Goal: Entertainment & Leisure: Consume media (video, audio)

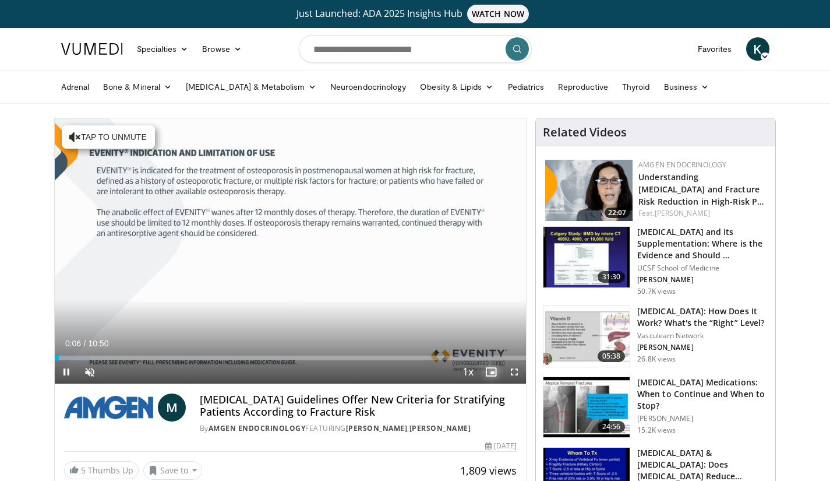
click at [491, 373] on span "Video Player" at bounding box center [490, 371] width 23 height 23
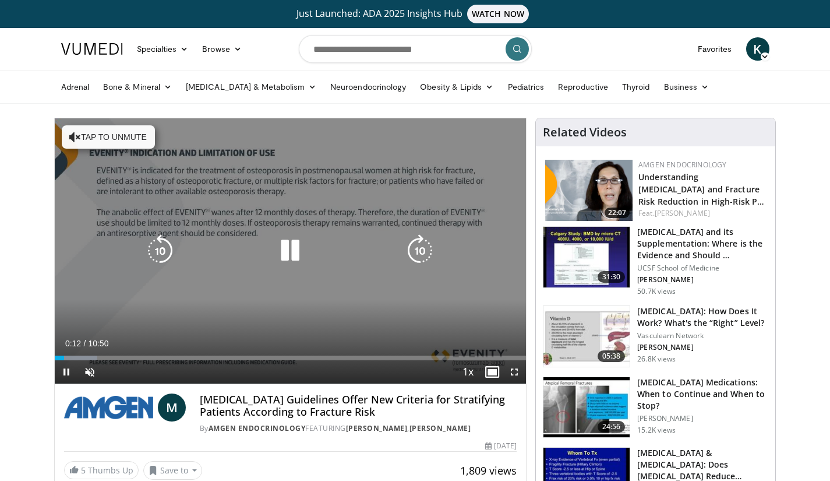
click at [76, 132] on icon "Video Player" at bounding box center [75, 137] width 12 height 12
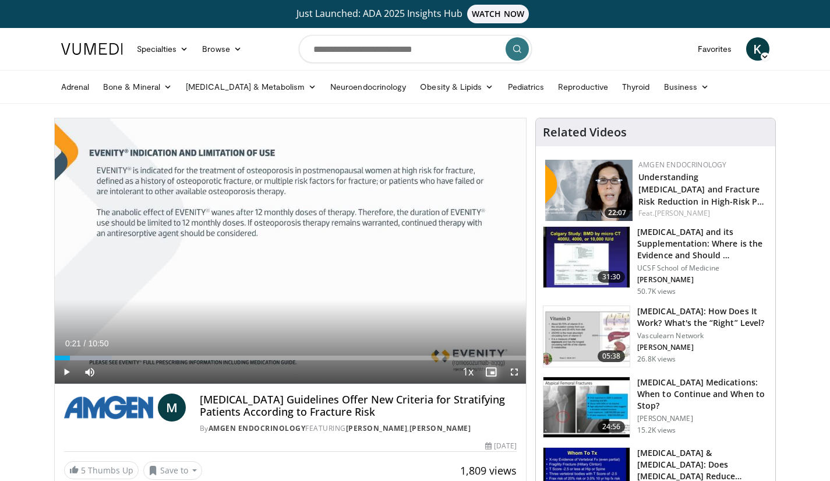
click at [492, 374] on span "Video Player" at bounding box center [490, 371] width 23 height 23
click at [514, 369] on span "Video Player" at bounding box center [514, 371] width 23 height 23
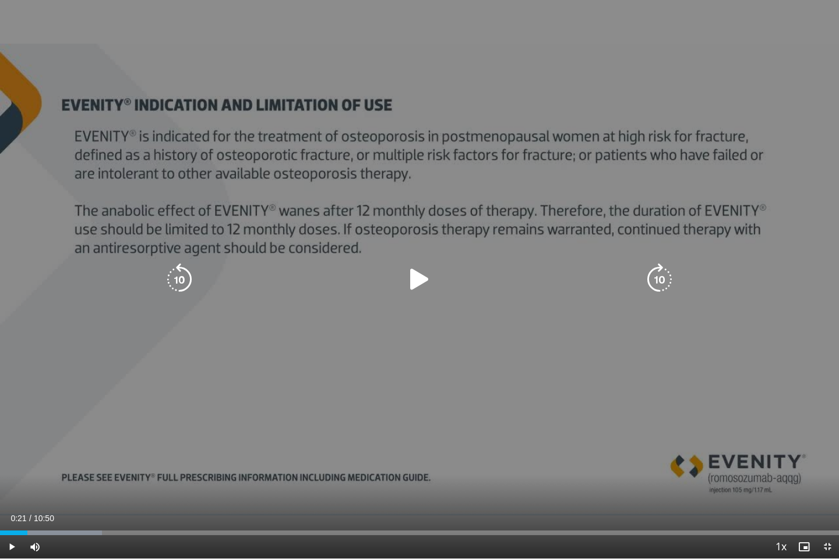
click at [514, 420] on div "10 seconds Tap to unmute" at bounding box center [419, 279] width 839 height 559
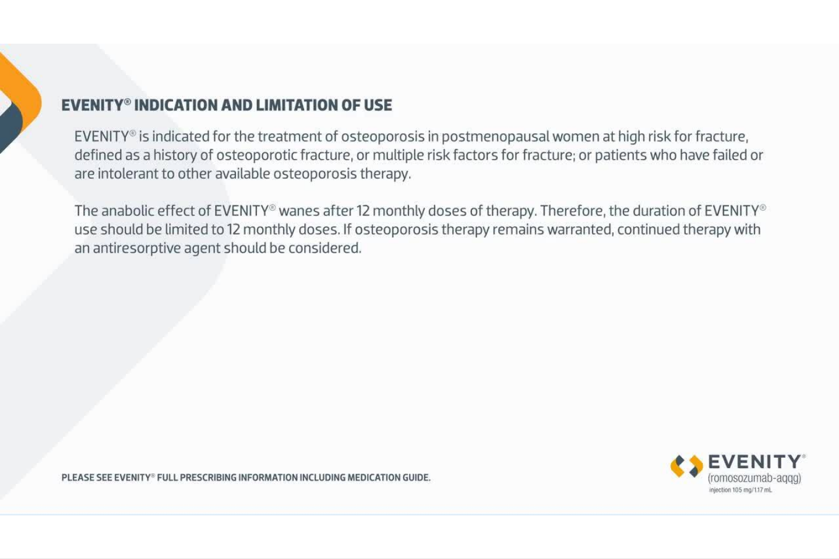
click at [430, 480] on div "10 seconds Tap to unmute" at bounding box center [419, 279] width 839 height 559
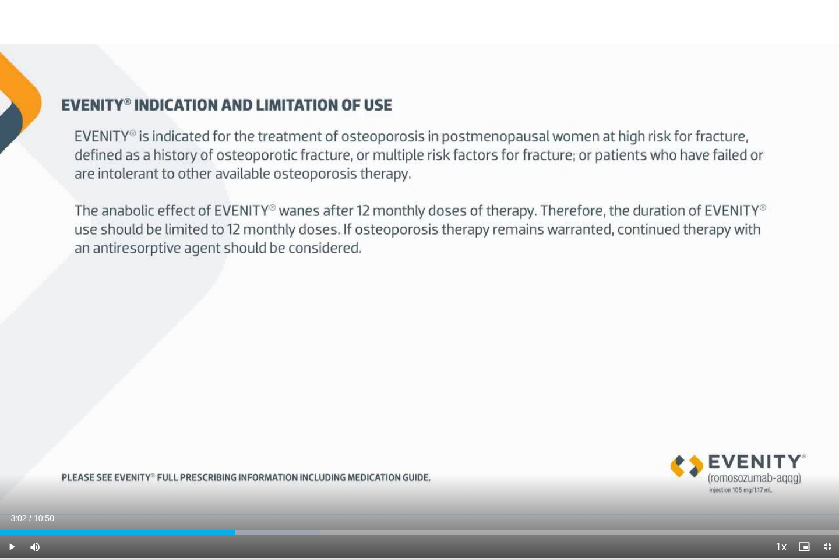
click at [294, 474] on div "10 seconds Tap to unmute" at bounding box center [419, 279] width 839 height 559
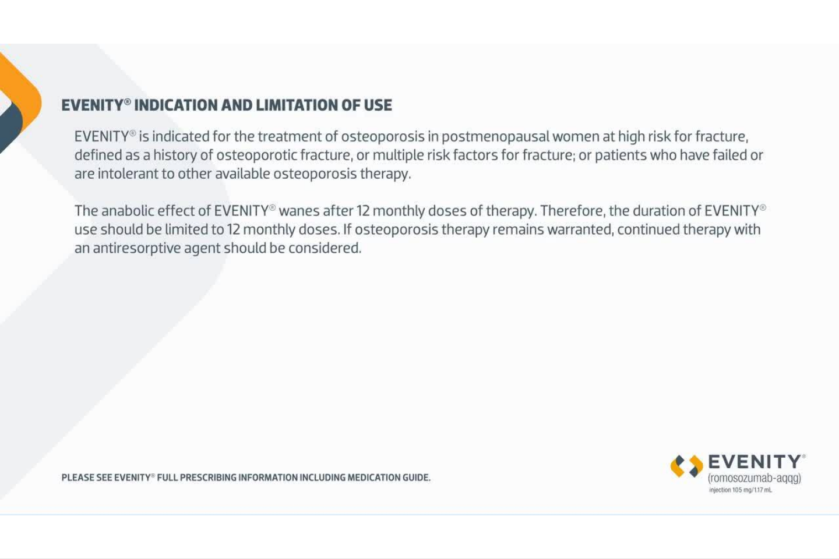
click at [528, 387] on div "10 seconds Tap to unmute" at bounding box center [419, 279] width 839 height 559
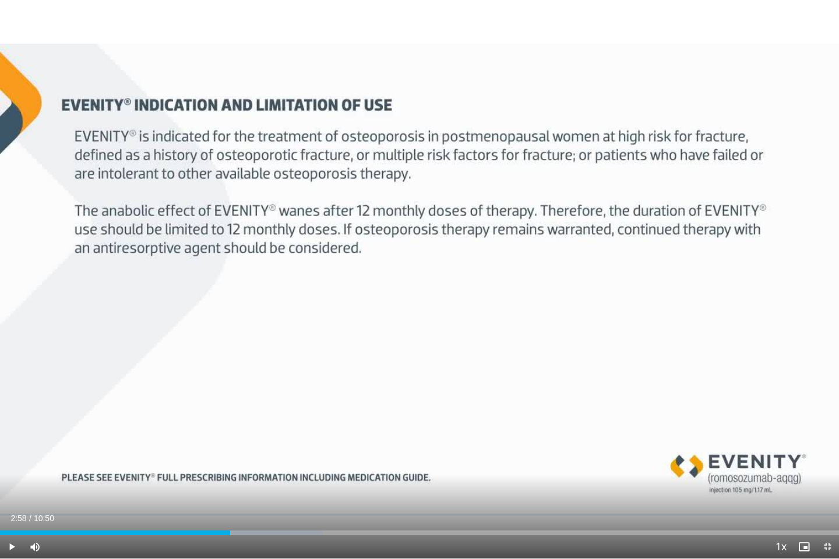
click at [375, 404] on div "10 seconds Tap to unmute" at bounding box center [419, 279] width 839 height 559
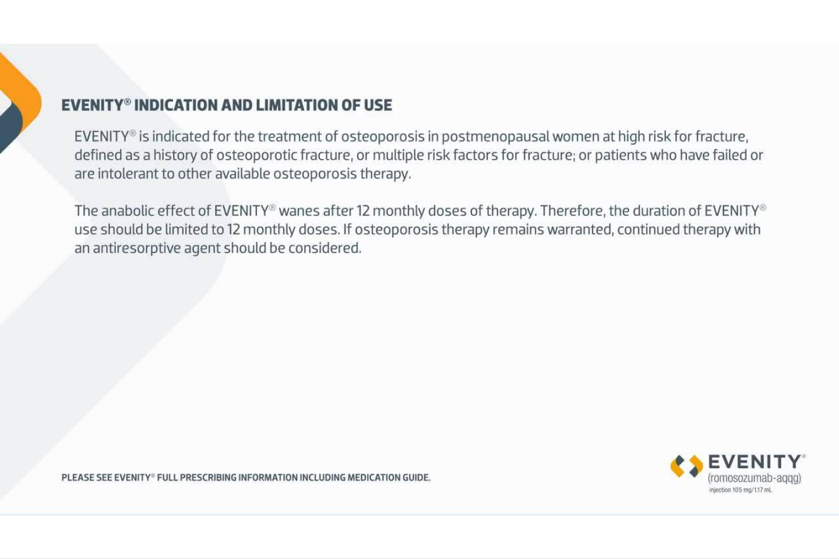
click at [523, 427] on div "10 seconds Tap to unmute" at bounding box center [419, 279] width 839 height 559
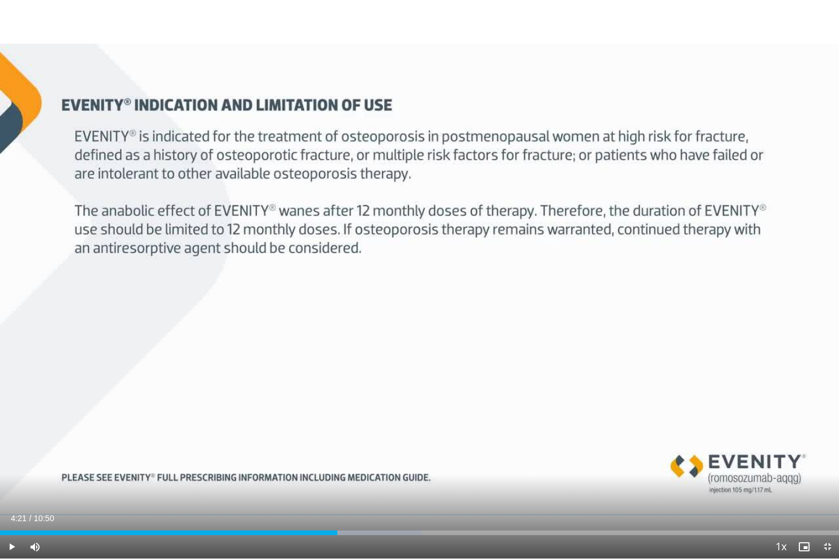
click at [572, 450] on div "10 seconds Tap to unmute" at bounding box center [419, 279] width 839 height 559
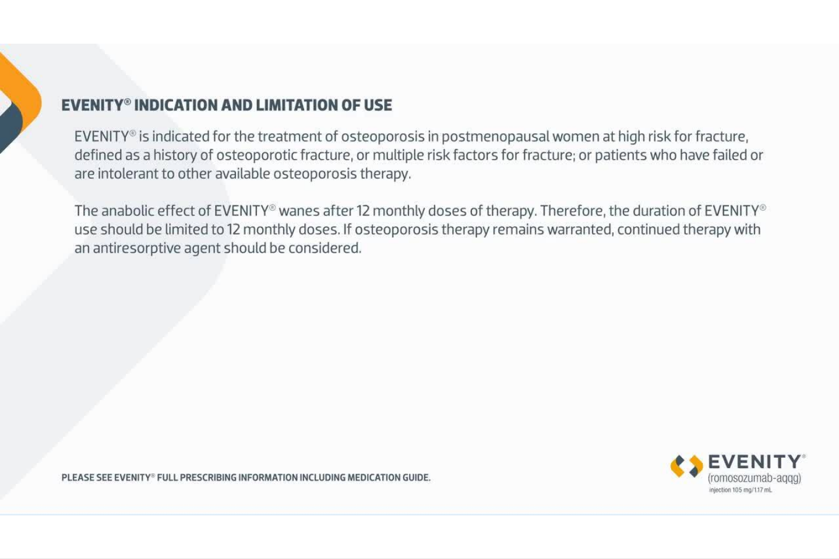
click at [58, 378] on div "10 seconds Tap to unmute" at bounding box center [419, 279] width 839 height 559
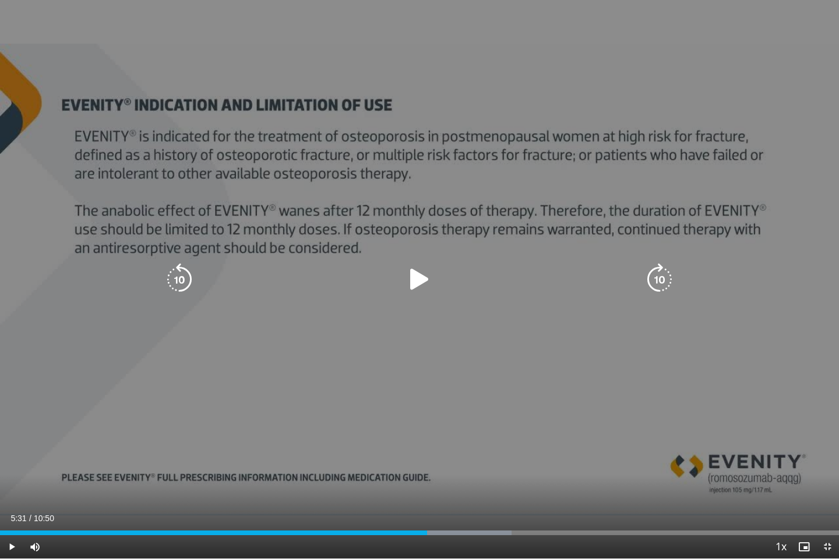
click at [59, 390] on div "10 seconds Tap to unmute" at bounding box center [419, 279] width 839 height 559
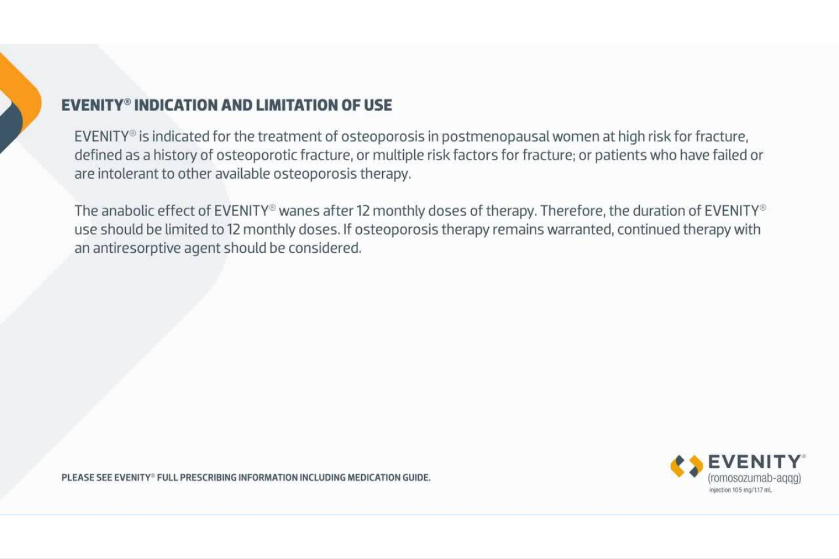
click at [546, 480] on div "10 seconds Tap to unmute" at bounding box center [419, 279] width 839 height 559
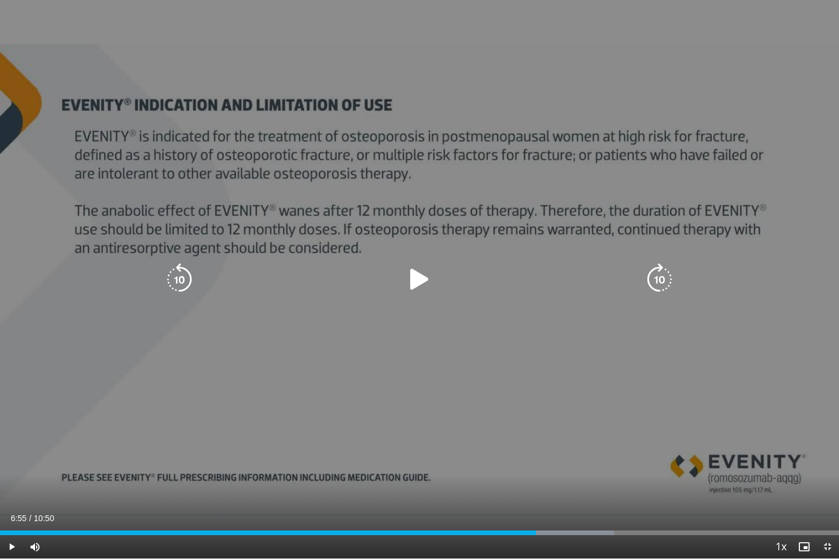
click at [557, 480] on div "Current Time 6:55 / Duration 10:50 Play Skip Backward Skip Forward Mute Loaded …" at bounding box center [419, 546] width 839 height 23
click at [559, 480] on div "10 seconds Tap to unmute" at bounding box center [419, 279] width 839 height 559
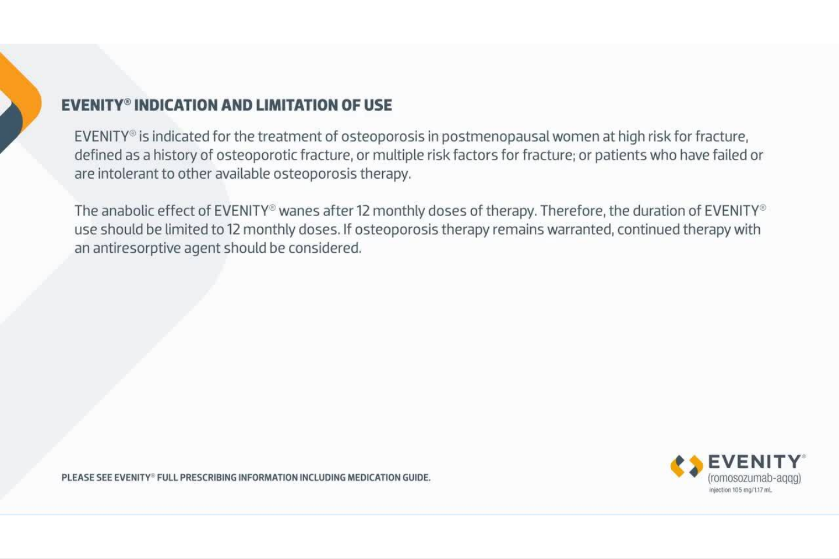
click at [554, 480] on div "10 seconds Tap to unmute" at bounding box center [419, 279] width 839 height 559
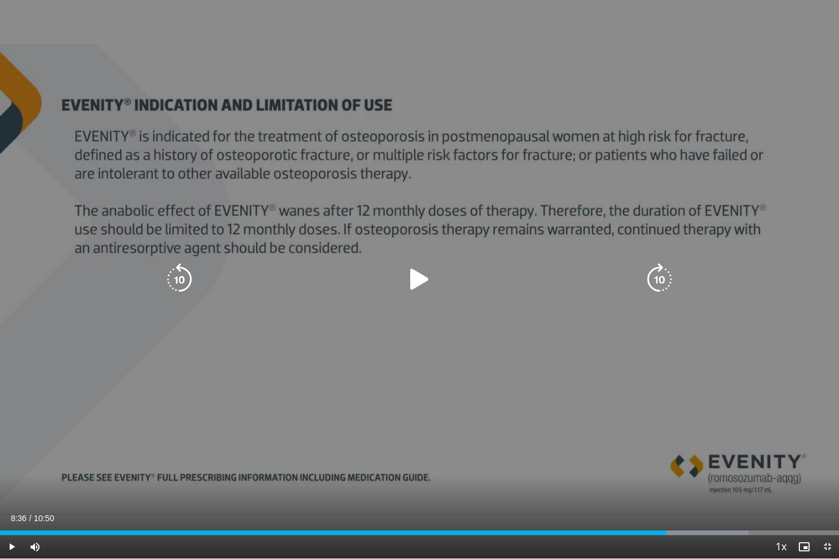
click at [684, 480] on div "Current Time 8:36 / Duration 10:50 Play Skip Backward Skip Forward Mute Loaded …" at bounding box center [419, 546] width 839 height 23
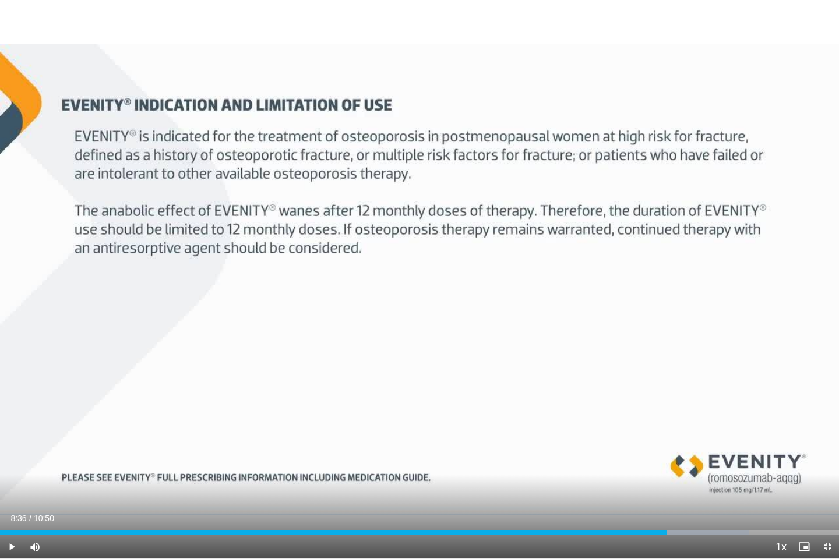
click at [688, 480] on div "10 seconds Tap to unmute" at bounding box center [419, 279] width 839 height 559
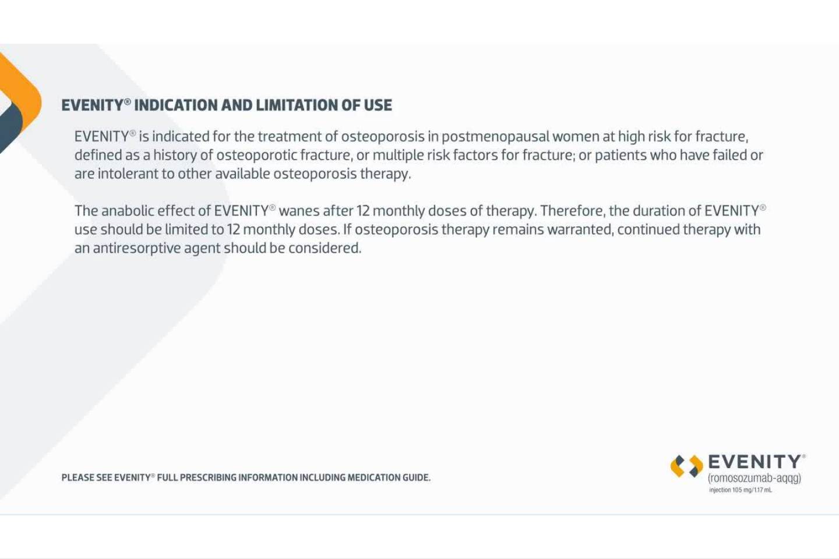
click at [478, 419] on div "10 seconds Tap to unmute" at bounding box center [419, 279] width 839 height 559
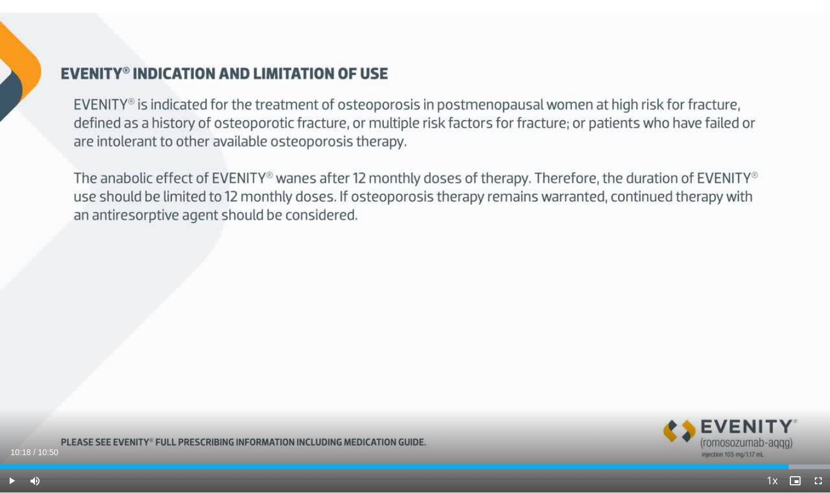
scroll to position [70, 0]
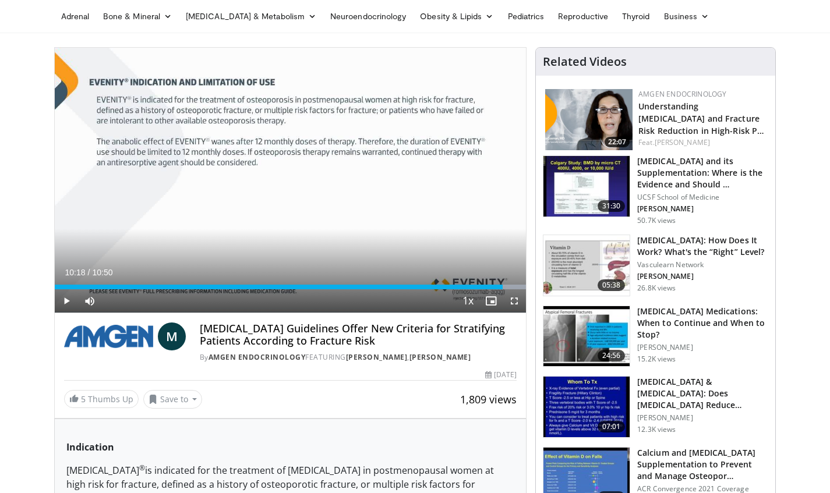
click at [681, 343] on p "[PERSON_NAME]" at bounding box center [702, 347] width 131 height 9
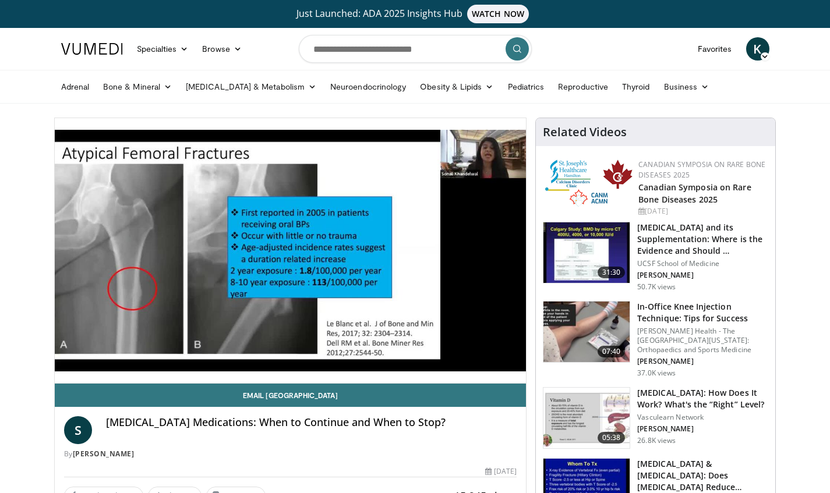
click at [493, 334] on div "10 seconds Tap to unmute" at bounding box center [291, 250] width 472 height 265
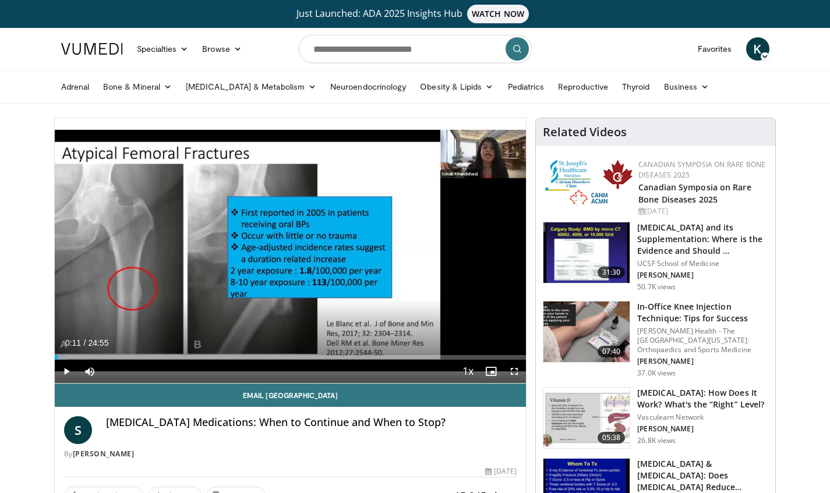
click at [495, 334] on div "10 seconds Tap to unmute" at bounding box center [291, 250] width 472 height 265
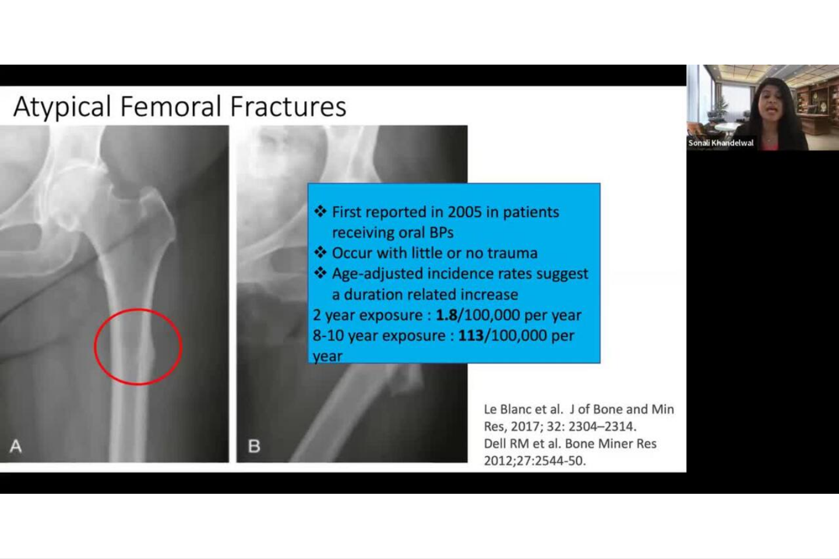
click at [83, 493] on div "10 seconds Tap to unmute" at bounding box center [419, 279] width 839 height 559
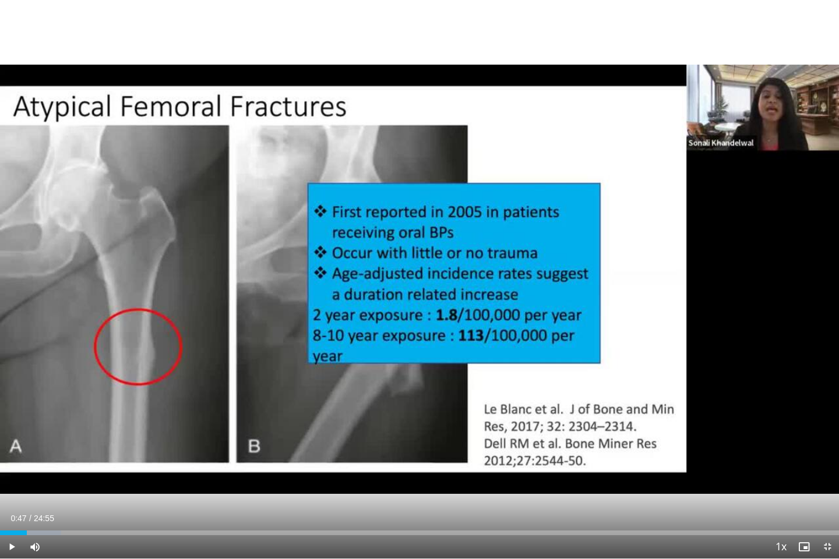
click at [76, 493] on div "10 seconds Tap to unmute" at bounding box center [419, 279] width 839 height 559
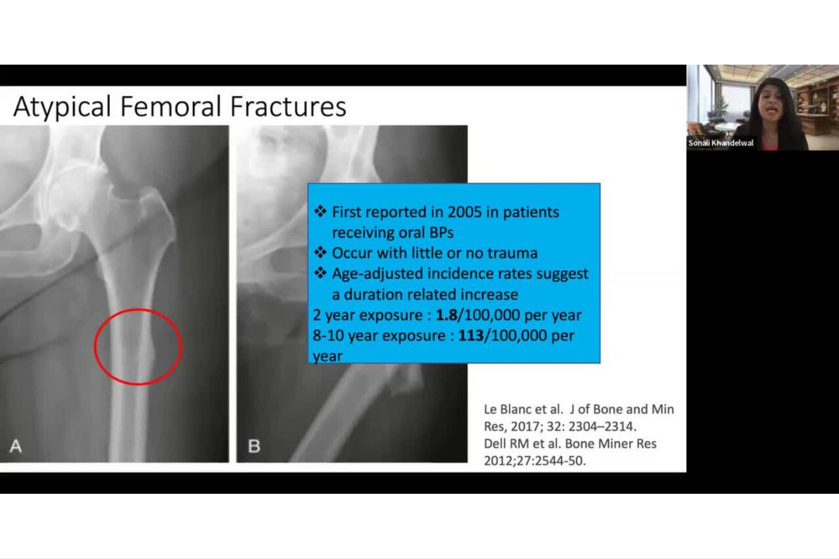
click at [532, 464] on div "10 seconds Tap to unmute" at bounding box center [419, 279] width 839 height 559
